Goal: Task Accomplishment & Management: Use online tool/utility

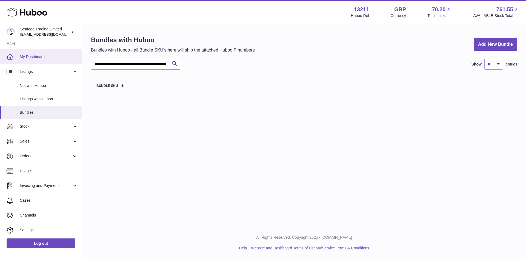
click at [39, 58] on span "My Dashboard" at bounding box center [49, 56] width 58 height 5
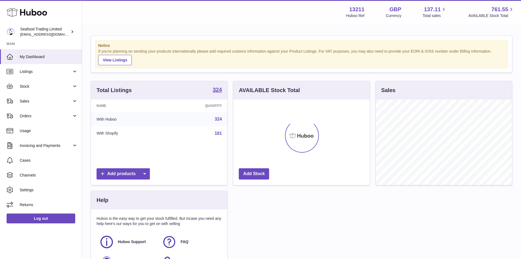
scroll to position [85, 137]
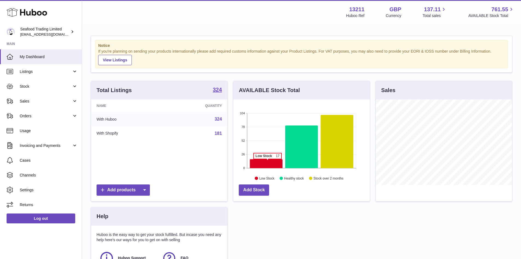
click at [268, 162] on icon at bounding box center [266, 163] width 33 height 9
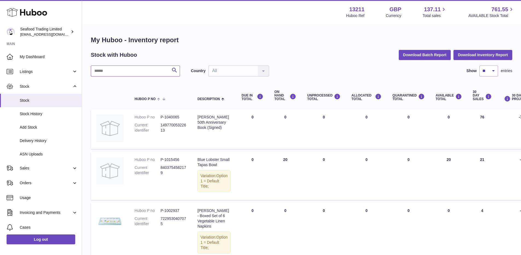
click at [141, 71] on input "text" at bounding box center [135, 70] width 89 height 11
type input "*****"
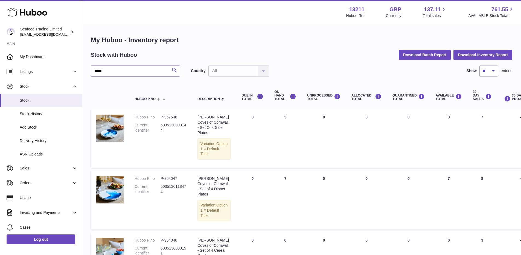
drag, startPoint x: 124, startPoint y: 70, endPoint x: 90, endPoint y: 68, distance: 34.5
click at [90, 68] on div "My Huboo - Inventory report Stock with Huboo Download Batch Report Download Inv…" at bounding box center [301, 223] width 439 height 397
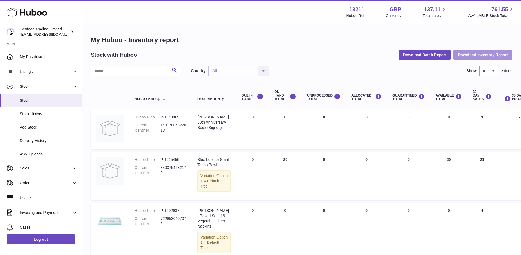
click at [486, 56] on button "Download Inventory Report" at bounding box center [483, 55] width 59 height 10
